Goal: Information Seeking & Learning: Learn about a topic

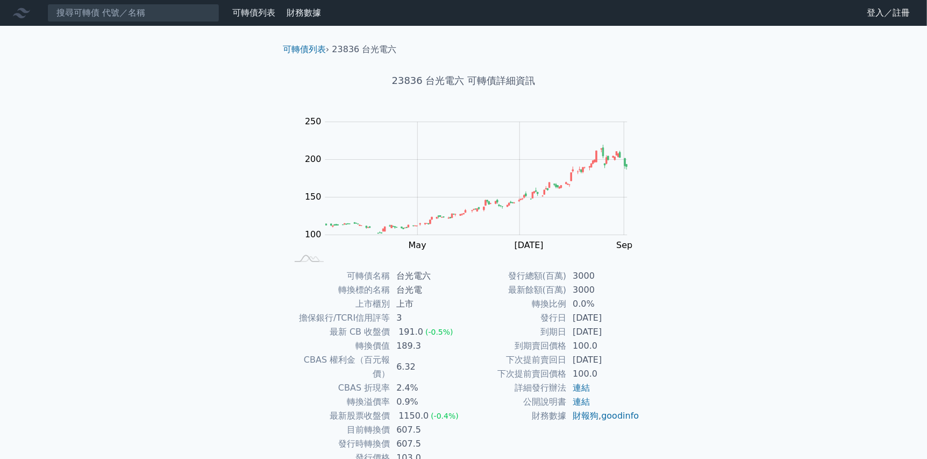
click at [179, 22] on nav "可轉債列表 財務數據 可轉債列表 財務數據 登入／註冊 登入／註冊" at bounding box center [463, 13] width 927 height 26
click at [124, 9] on input at bounding box center [133, 13] width 172 height 18
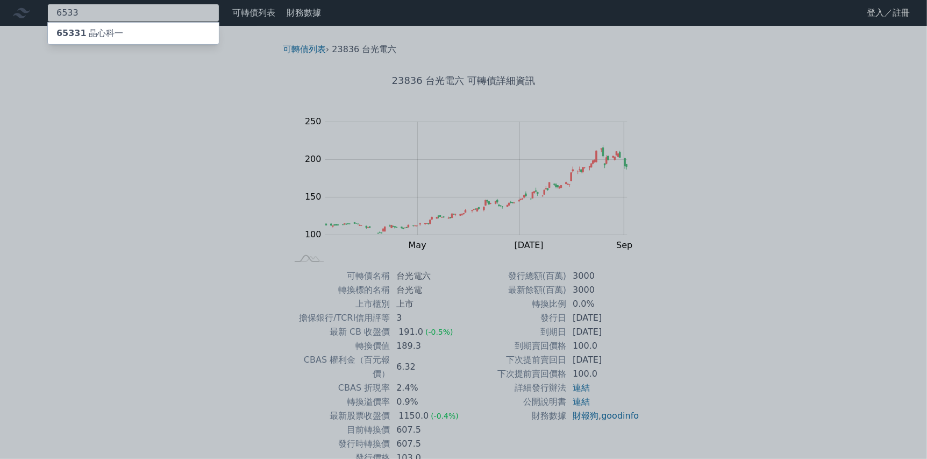
type input "6533"
click at [129, 32] on div "65331 晶心科一" at bounding box center [133, 34] width 171 height 22
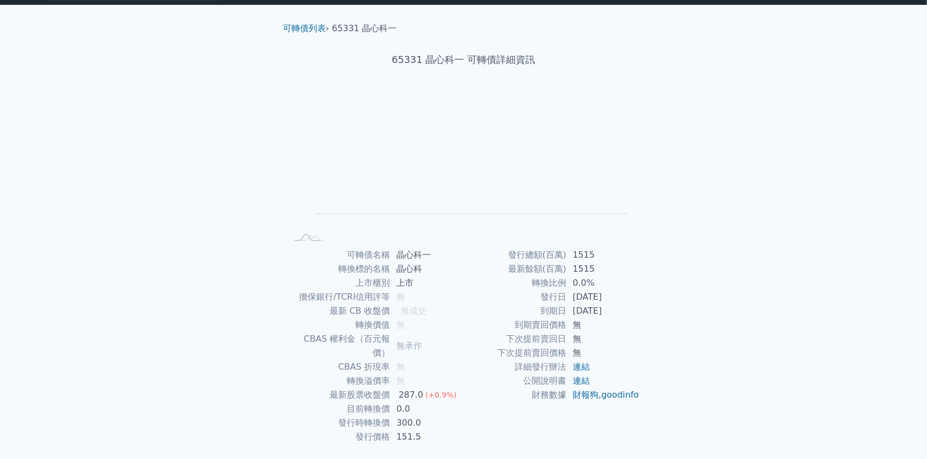
scroll to position [39, 0]
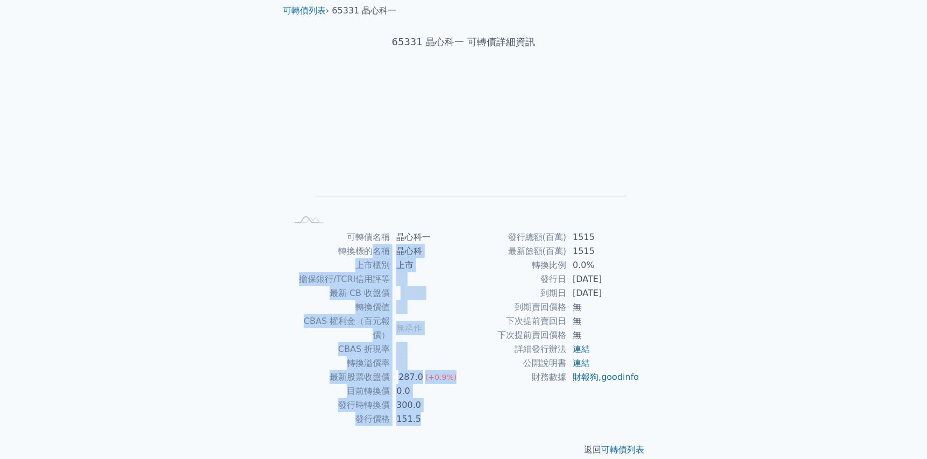
drag, startPoint x: 373, startPoint y: 250, endPoint x: 617, endPoint y: 400, distance: 286.8
click at [617, 400] on div "可轉債名稱 晶心科一 轉換標的名稱 晶心科 上市櫃別 上市 擔保銀行/TCRI信用評等 無 最新 CB 收盤價 無成交 轉換價值 無 CBAS 權利金（百元報…" at bounding box center [463, 328] width 379 height 196
click at [617, 400] on div "發行總額(百萬) 1515 最新餘額(百萬) 1515 轉換比例 0.0% 發行日 [DATE] 到期日 [DATE] 到期賣回價格 無 下次提前賣回日 無 …" at bounding box center [552, 328] width 176 height 196
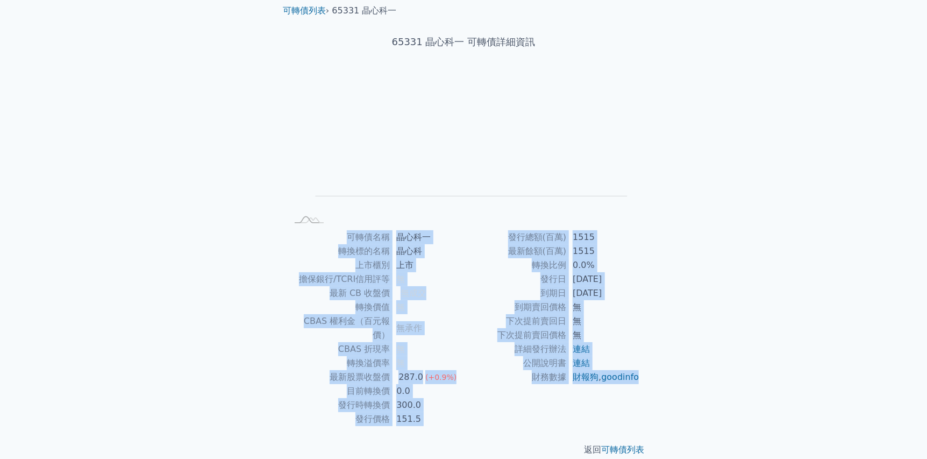
drag, startPoint x: 552, startPoint y: 353, endPoint x: 343, endPoint y: 237, distance: 239.6
click at [343, 237] on div "可轉債名稱 晶心科一 轉換標的名稱 晶心科 上市櫃別 上市 擔保銀行/TCRI信用評等 無 最新 CB 收盤價 無成交 轉換價值 無 CBAS 權利金（百元報…" at bounding box center [463, 328] width 379 height 196
click at [343, 237] on td "可轉債名稱" at bounding box center [338, 237] width 103 height 14
drag, startPoint x: 344, startPoint y: 232, endPoint x: 630, endPoint y: 390, distance: 327.2
click at [630, 390] on div "可轉債名稱 晶心科一 轉換標的名稱 晶心科 上市櫃別 上市 擔保銀行/TCRI信用評等 無 最新 CB 收盤價 無成交 轉換價值 無 CBAS 權利金（百元報…" at bounding box center [463, 328] width 379 height 196
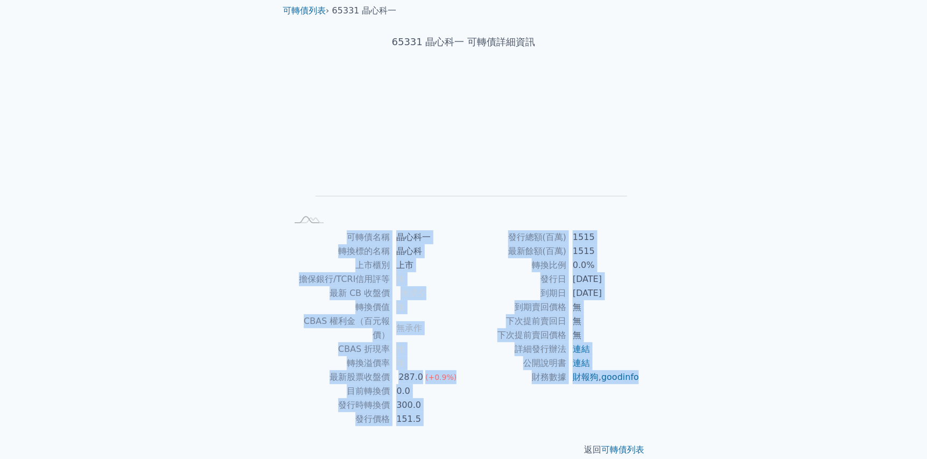
click at [630, 384] on td "財報狗 , goodinfo" at bounding box center [603, 377] width 74 height 14
